Goal: Navigation & Orientation: Find specific page/section

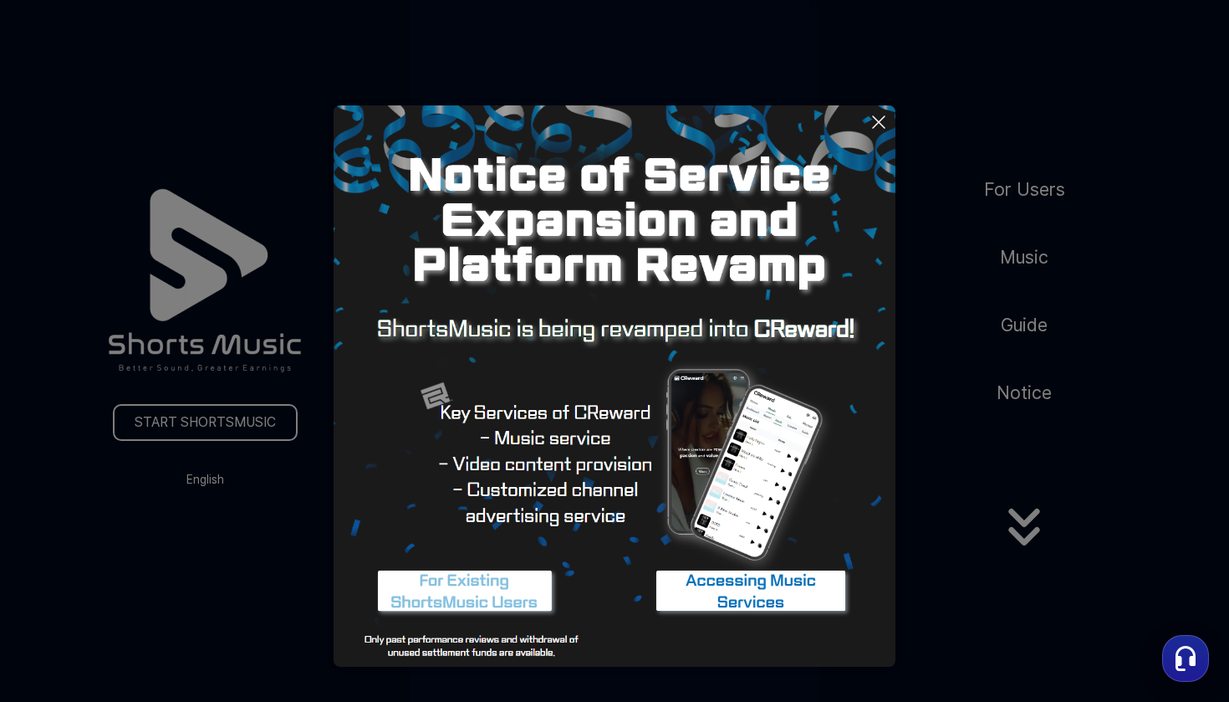
click at [796, 595] on img at bounding box center [750, 591] width 209 height 63
click at [218, 426] on button at bounding box center [614, 351] width 1229 height 702
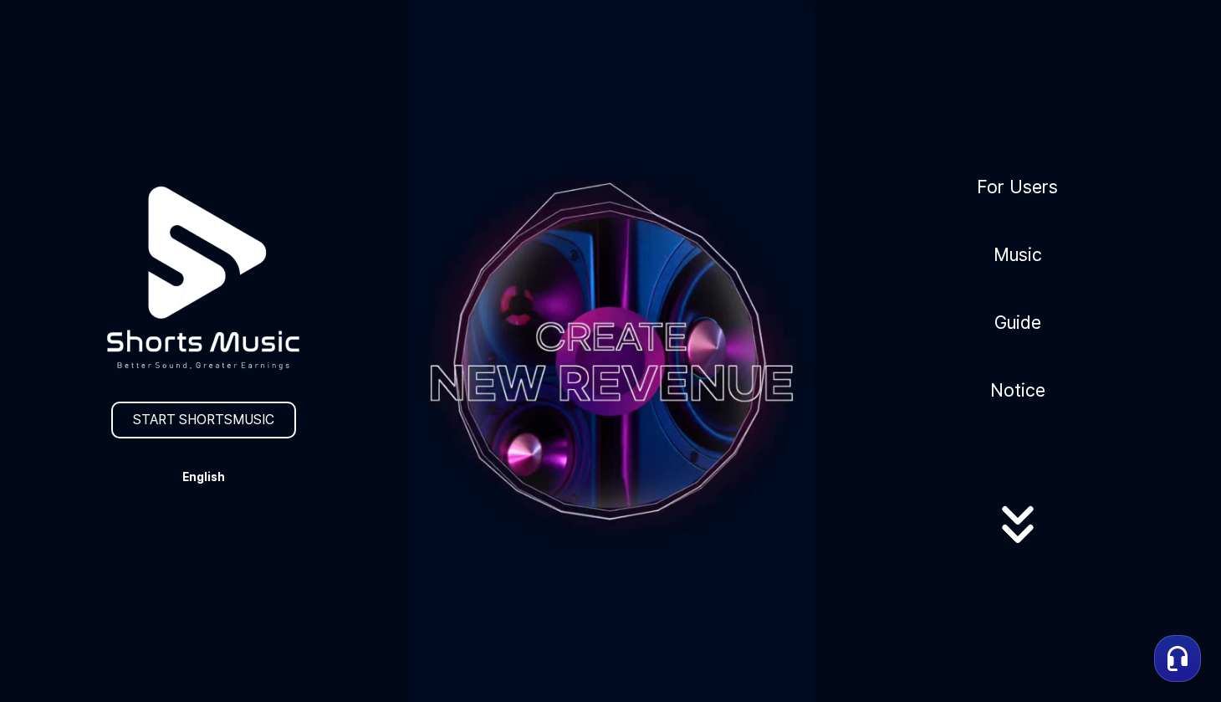
click at [214, 479] on button "English" at bounding box center [203, 476] width 80 height 23
click at [204, 547] on button "日本語" at bounding box center [203, 547] width 67 height 17
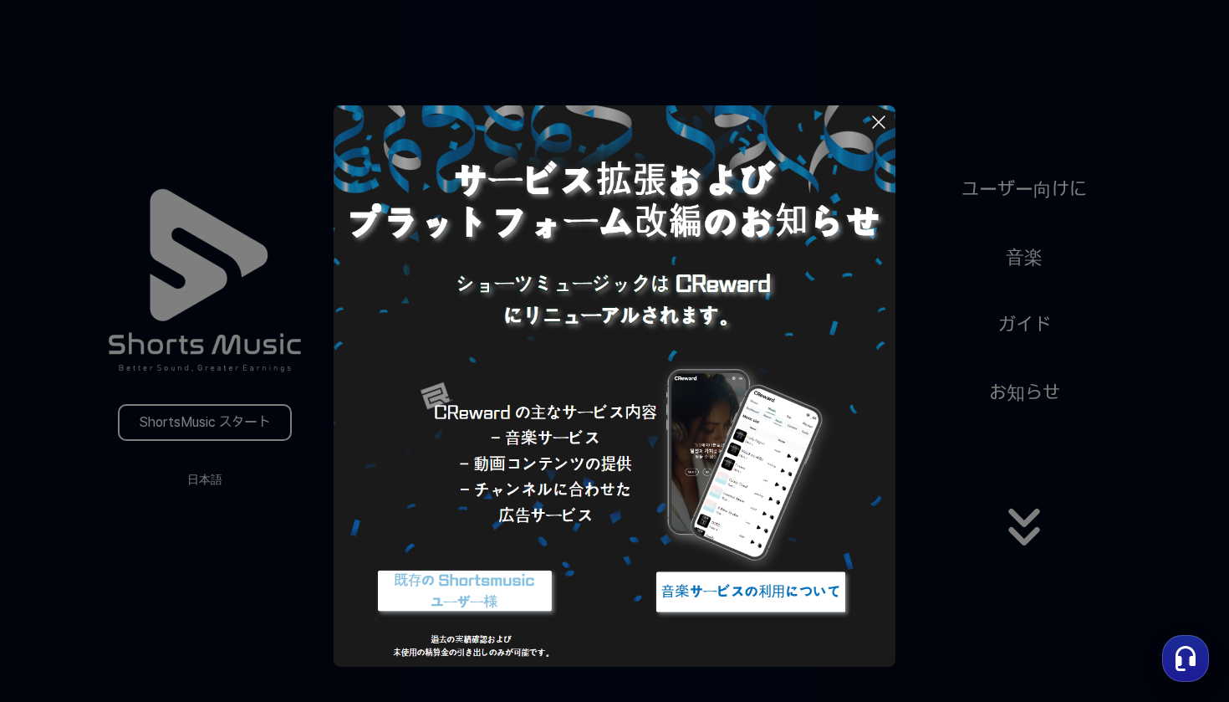
click at [717, 593] on img at bounding box center [750, 591] width 209 height 63
click at [1028, 262] on button at bounding box center [614, 351] width 1229 height 702
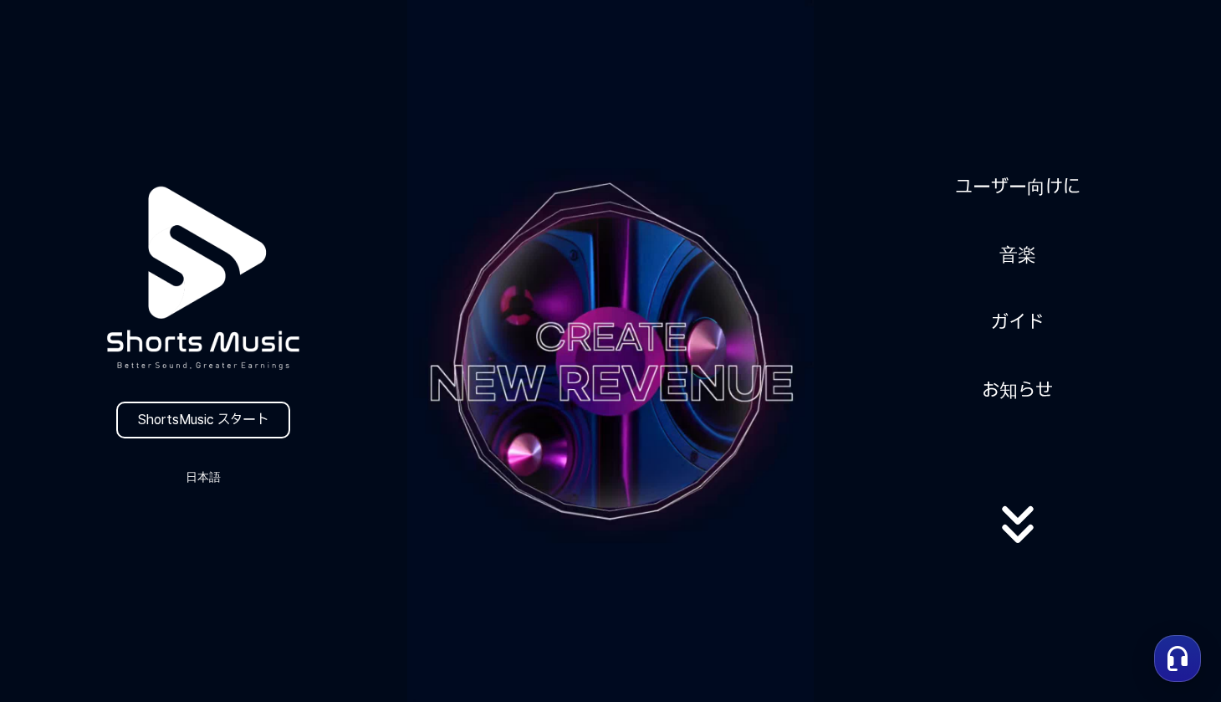
click at [1028, 262] on link "音楽" at bounding box center [1018, 254] width 50 height 41
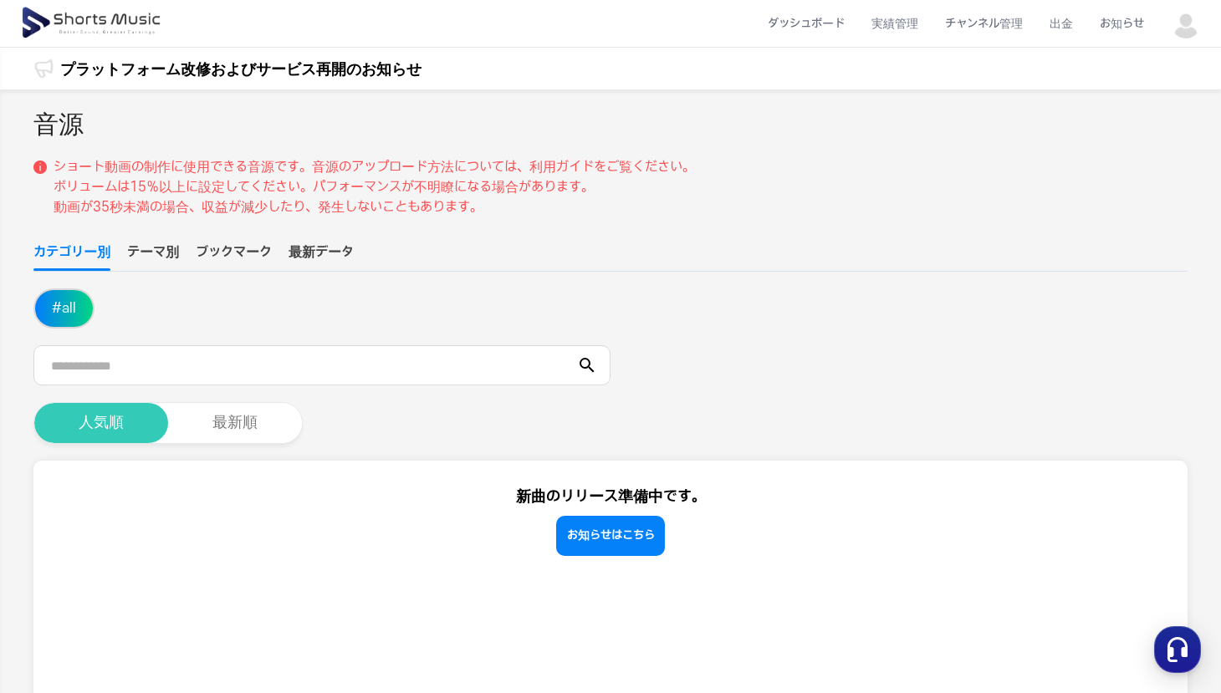
click at [123, 429] on button "人気順" at bounding box center [101, 423] width 134 height 40
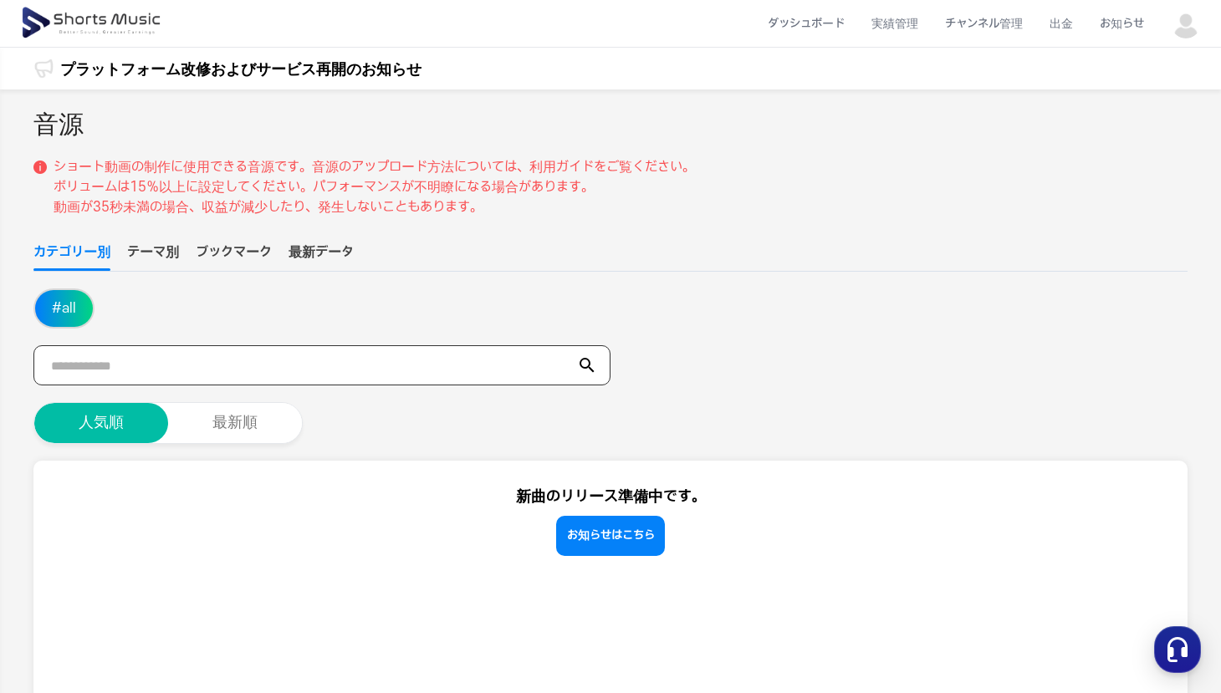
click at [204, 370] on input "text" at bounding box center [321, 365] width 577 height 40
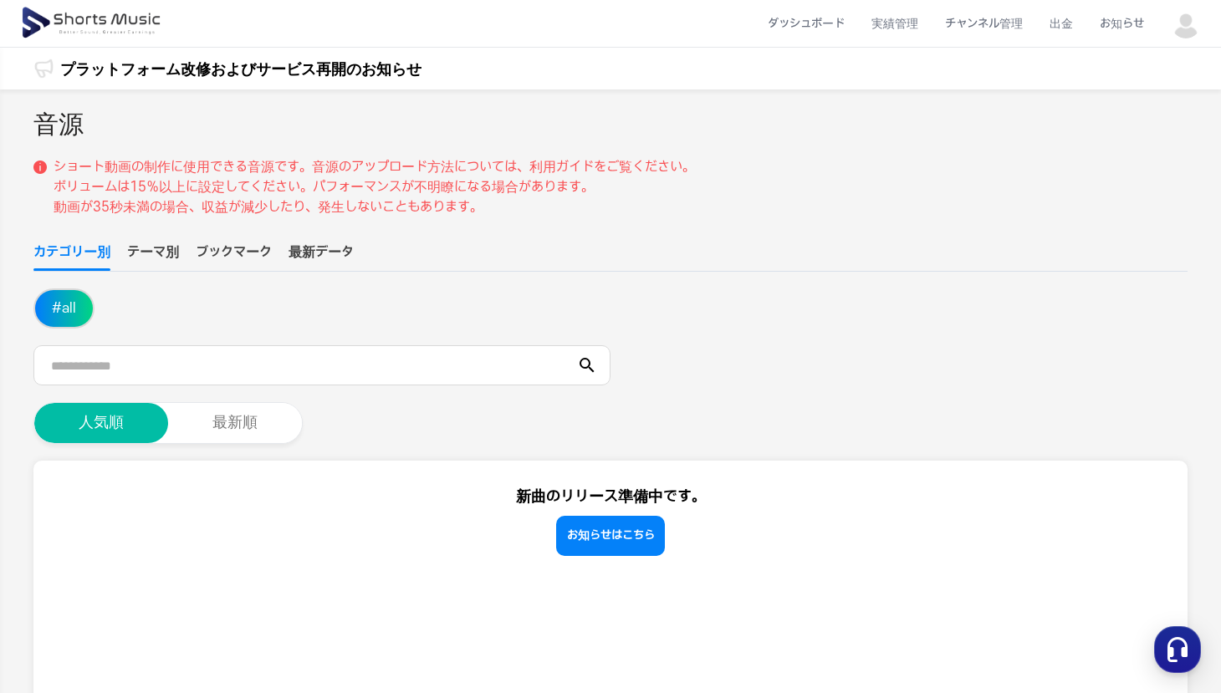
click at [158, 256] on button "テーマ別" at bounding box center [153, 257] width 52 height 28
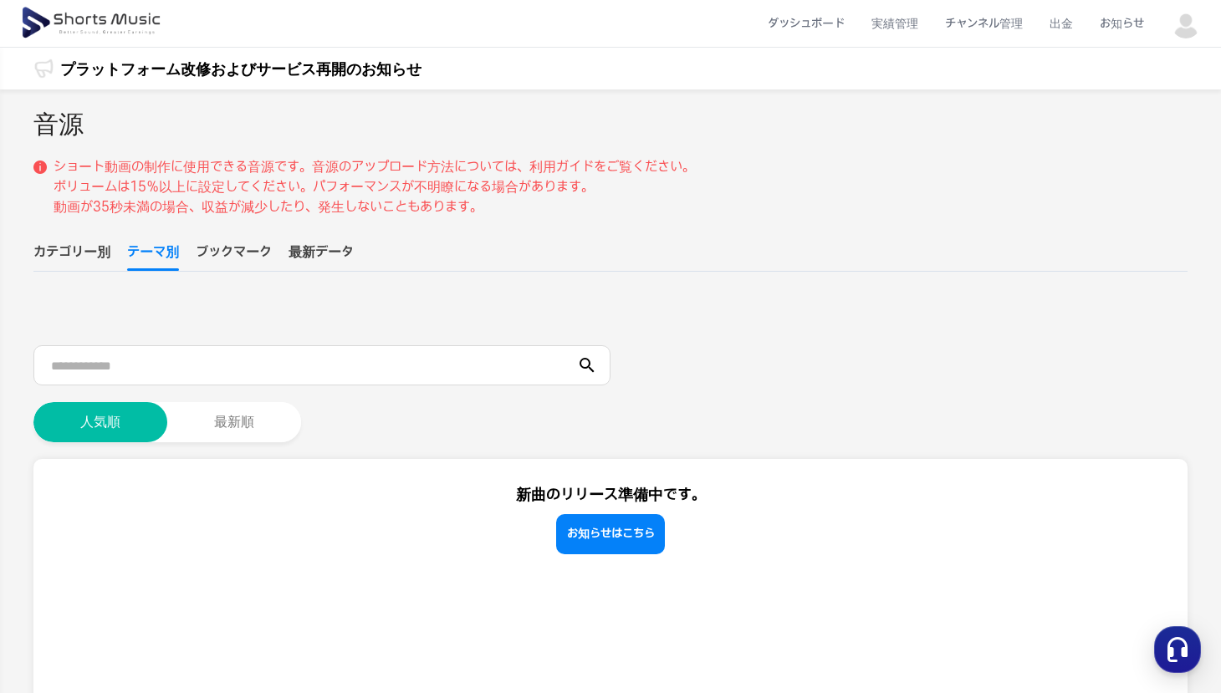
click at [337, 249] on button "最新データ" at bounding box center [320, 257] width 65 height 28
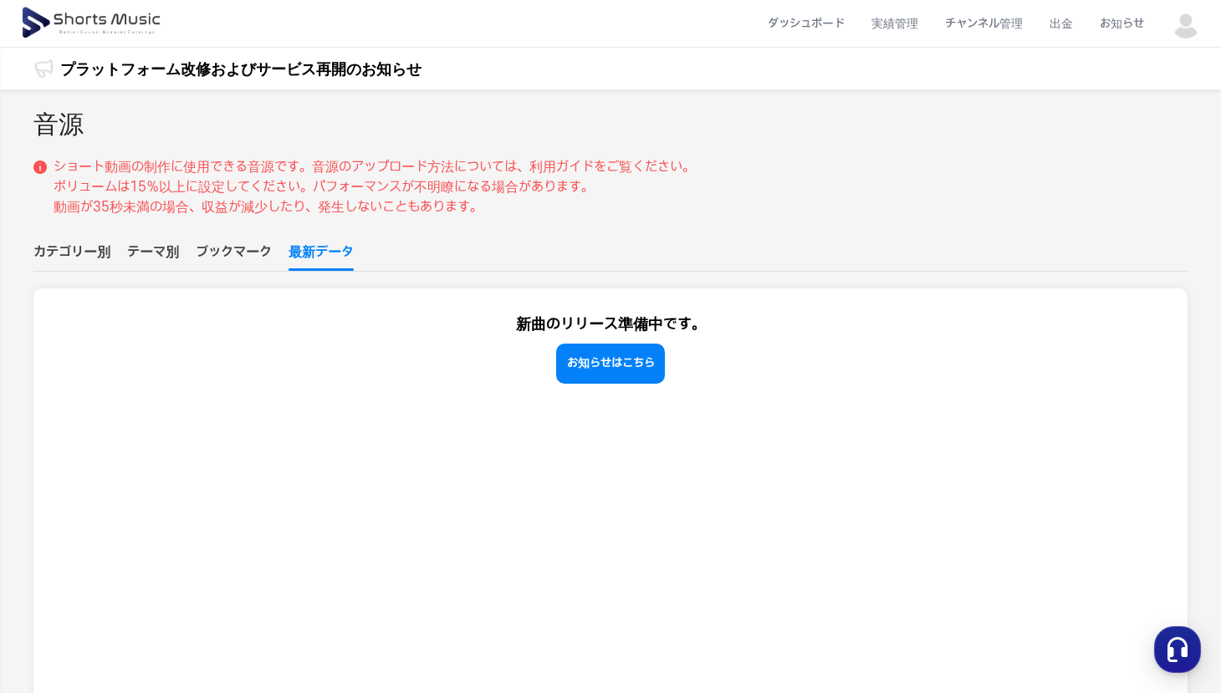
click at [96, 247] on button "カテゴリー別" at bounding box center [71, 257] width 77 height 28
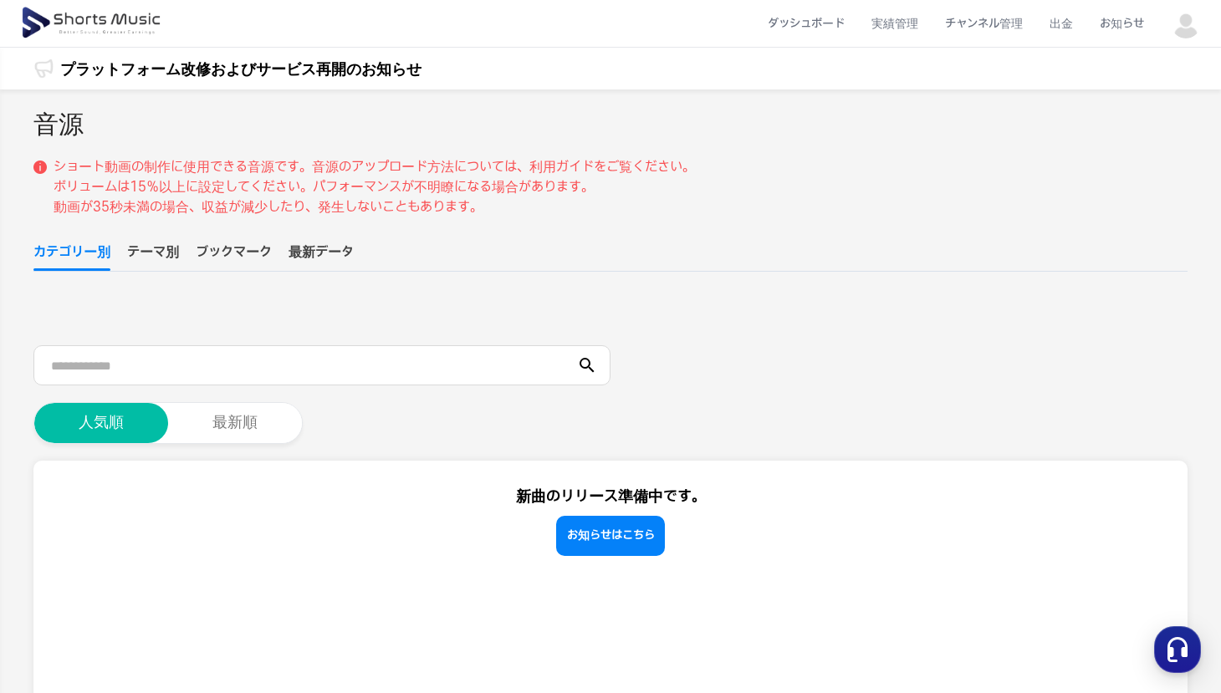
click at [69, 312] on button "# all" at bounding box center [64, 308] width 58 height 37
click at [166, 241] on div "音源 ショート動画の制作に使用できる音源です。音源のアップロード方法については、利用ガイドをご覧ください。 ボリュームは15％以上に設定してください。パフォー…" at bounding box center [610, 534] width 1154 height 856
click at [166, 244] on button "テーマ別" at bounding box center [153, 257] width 52 height 28
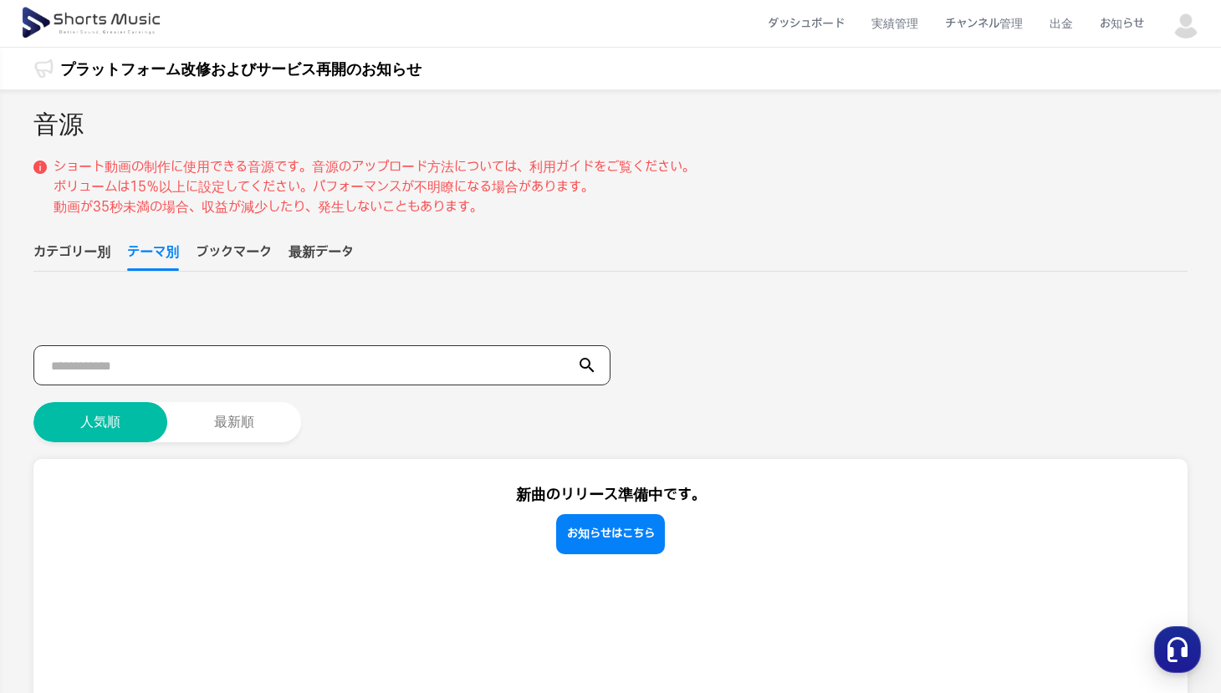
click at [96, 360] on input "text" at bounding box center [321, 365] width 577 height 40
type input "*******"
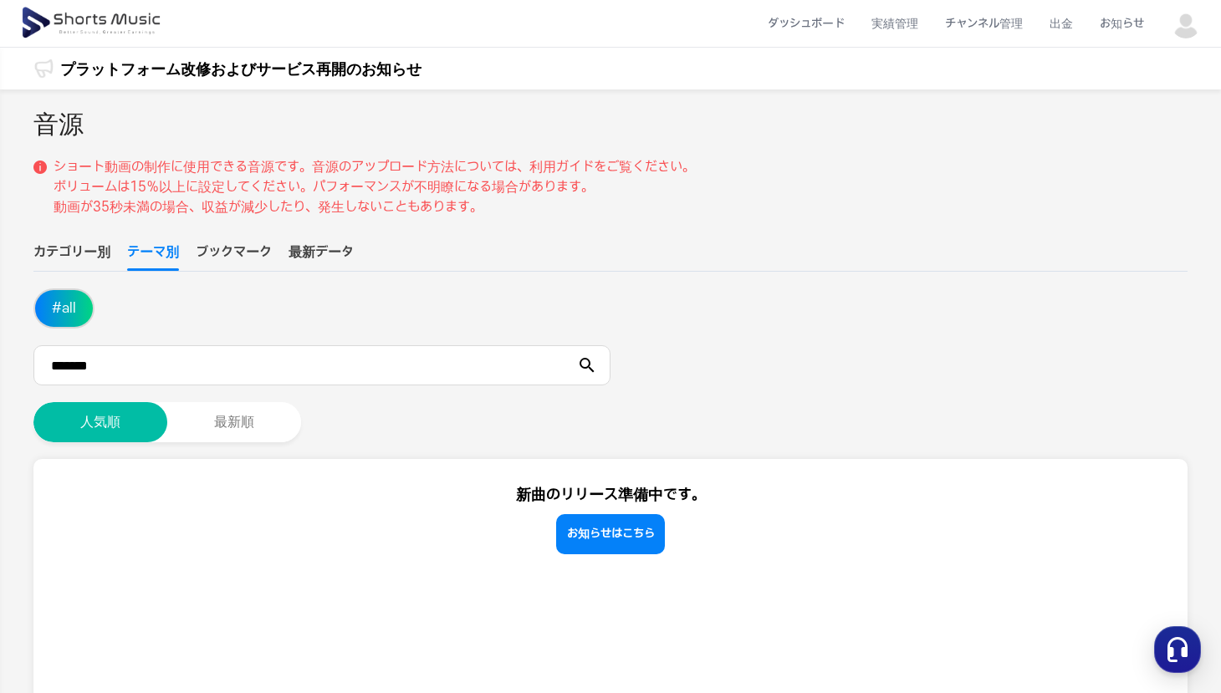
click at [64, 309] on button "# all" at bounding box center [64, 308] width 58 height 37
click at [124, 429] on button "人気順" at bounding box center [100, 422] width 134 height 40
click at [825, 24] on li "ダッシュボード" at bounding box center [806, 24] width 104 height 44
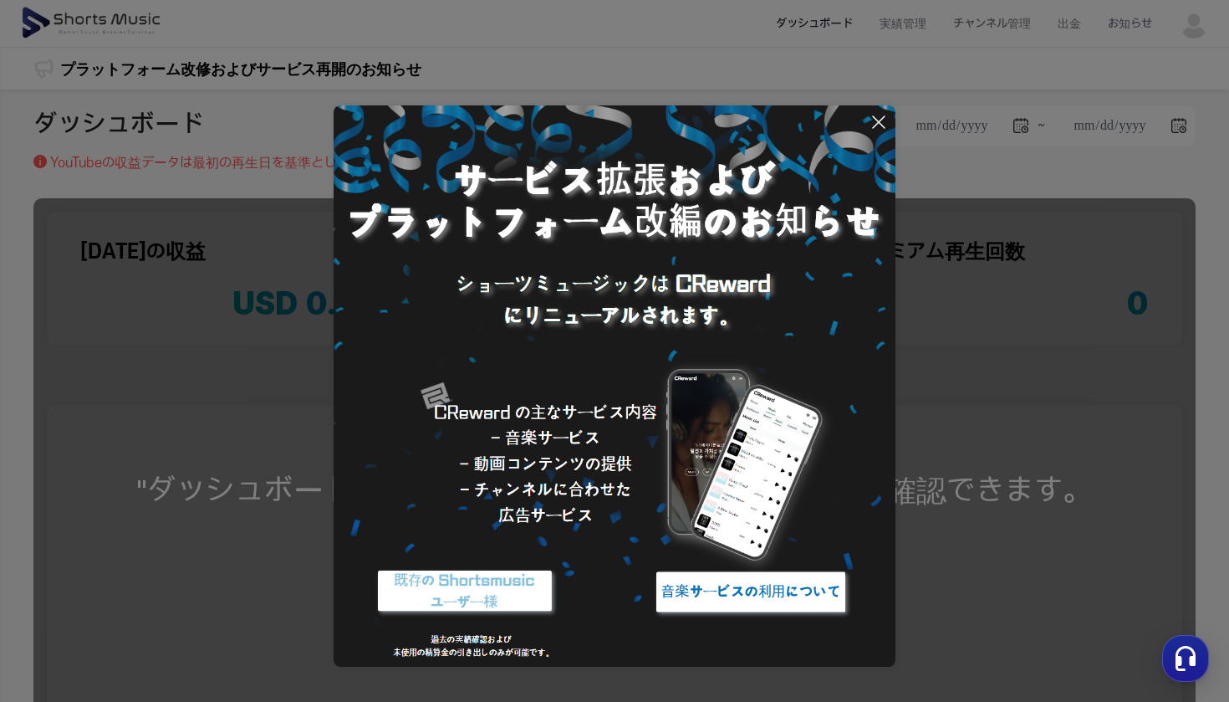
click at [914, 18] on button at bounding box center [614, 351] width 1229 height 702
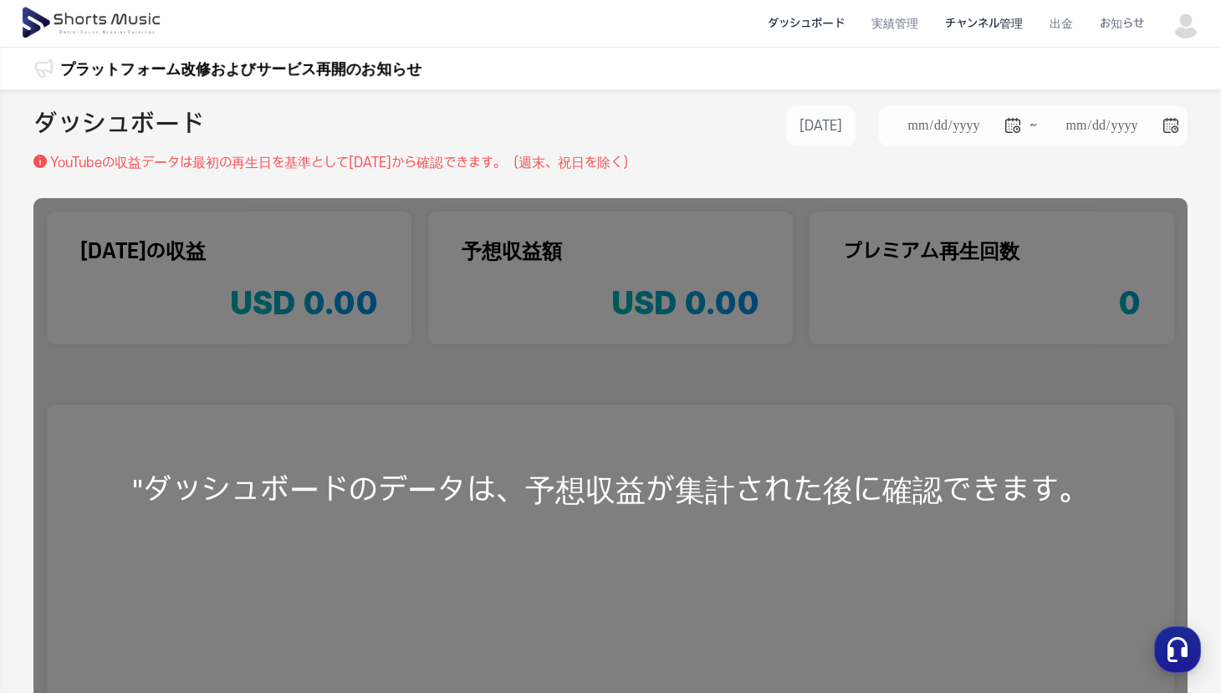
click at [984, 23] on li "チャンネル管理" at bounding box center [984, 24] width 105 height 44
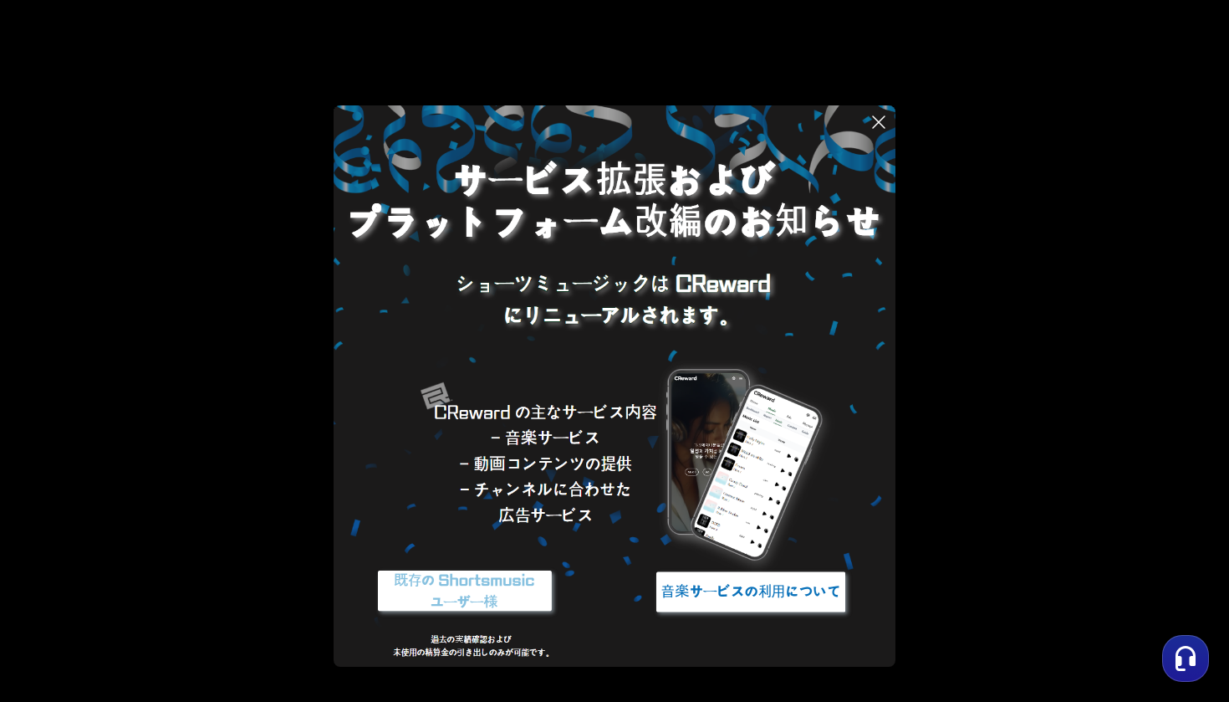
click at [880, 117] on icon at bounding box center [879, 122] width 20 height 20
